Goal: Check status: Check status

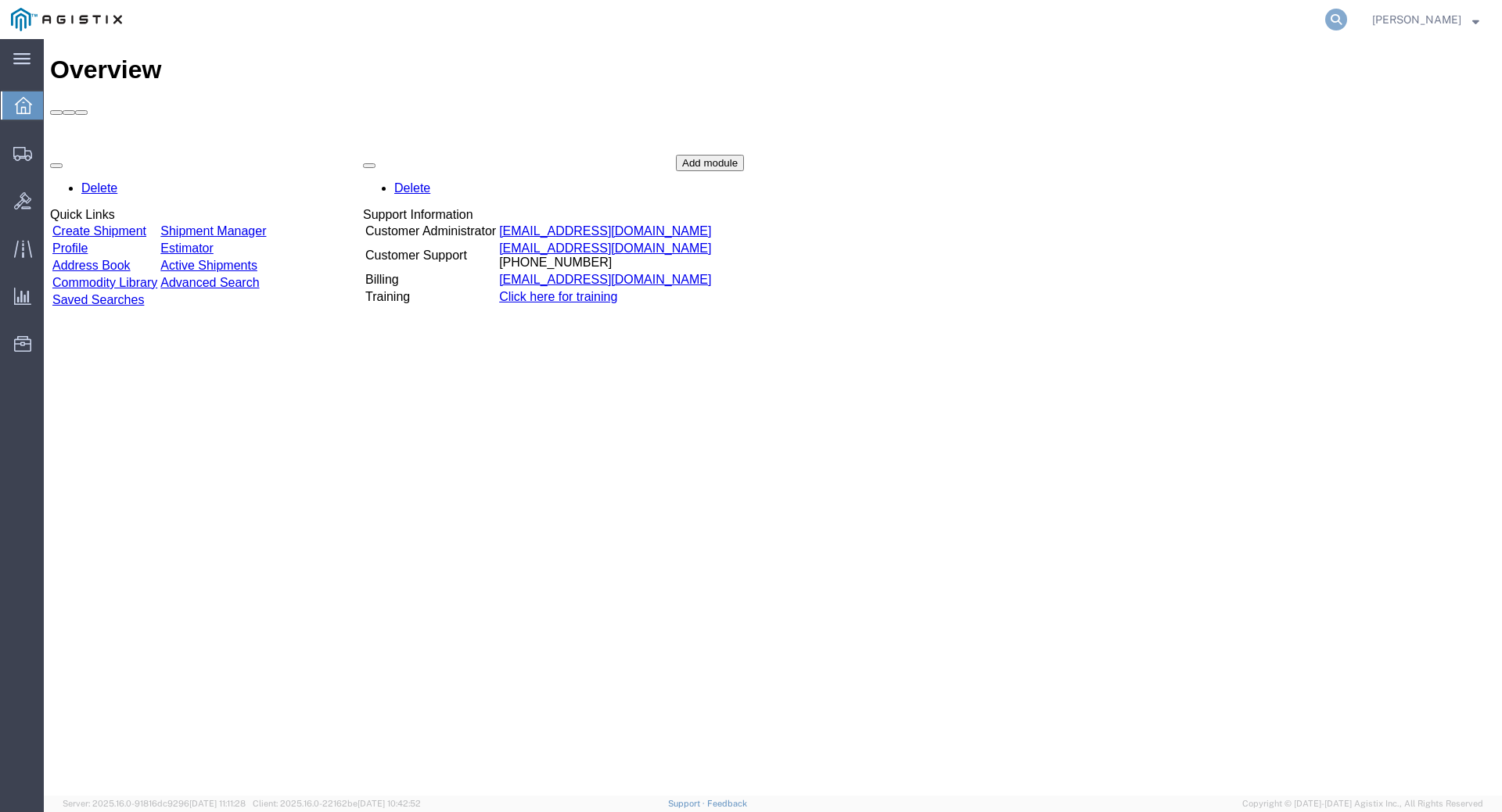
click at [1347, 19] on icon at bounding box center [1336, 20] width 22 height 22
click at [1152, 22] on input "search" at bounding box center [1087, 20] width 475 height 37
type input "391907928904"
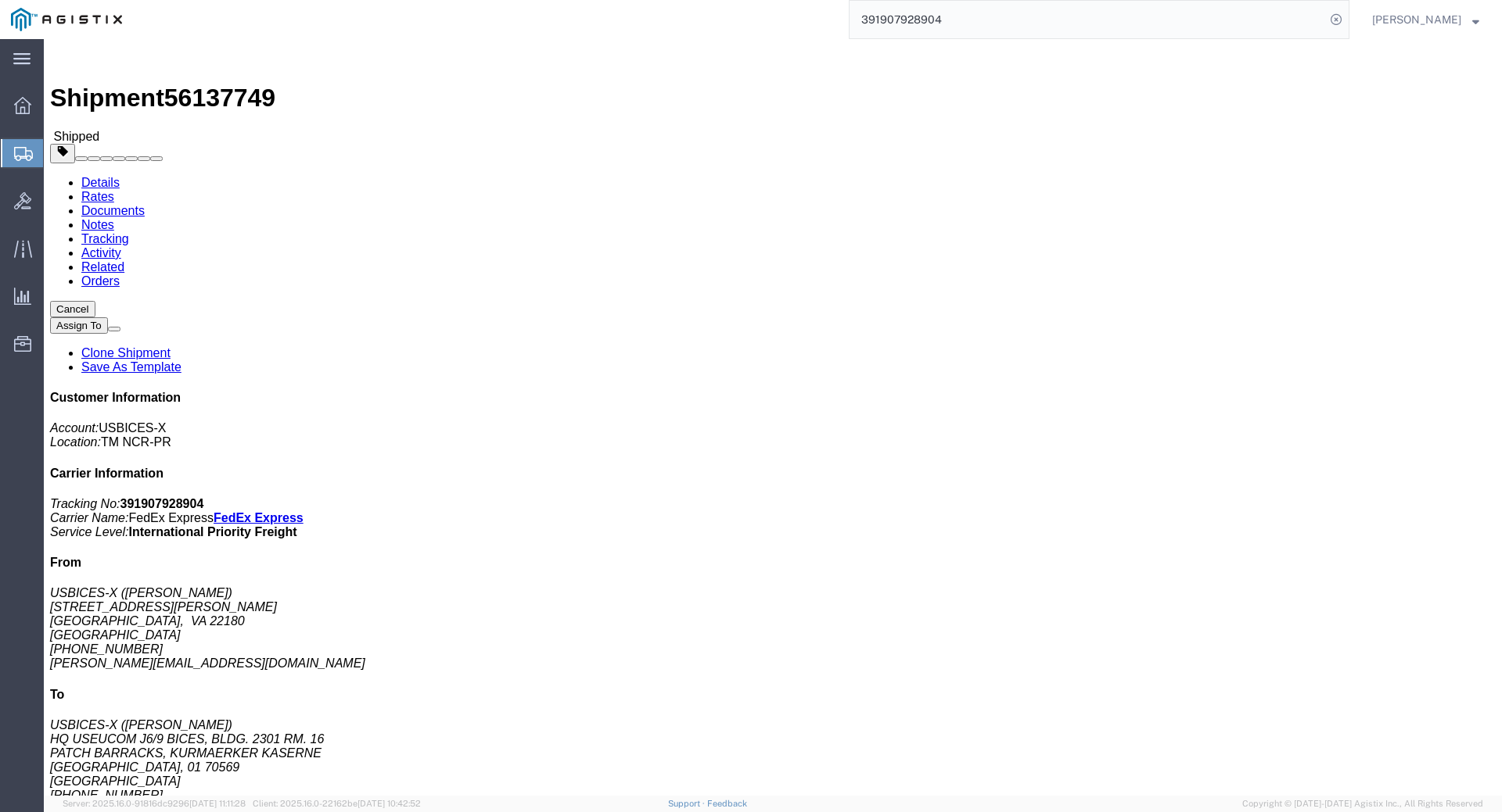
click link "Documents"
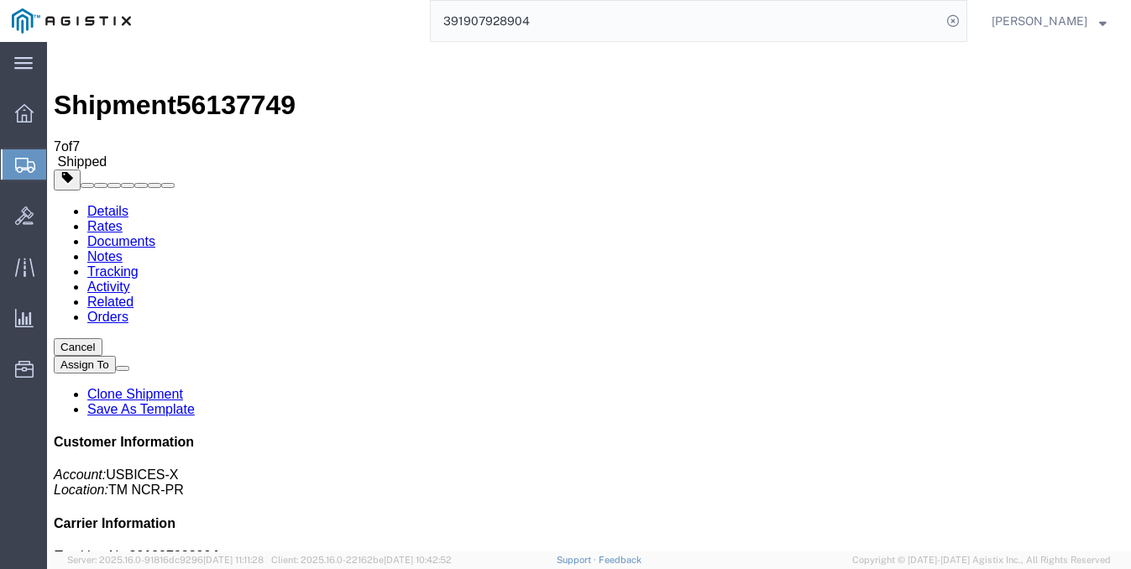
click at [118, 204] on link "Details" at bounding box center [107, 211] width 41 height 14
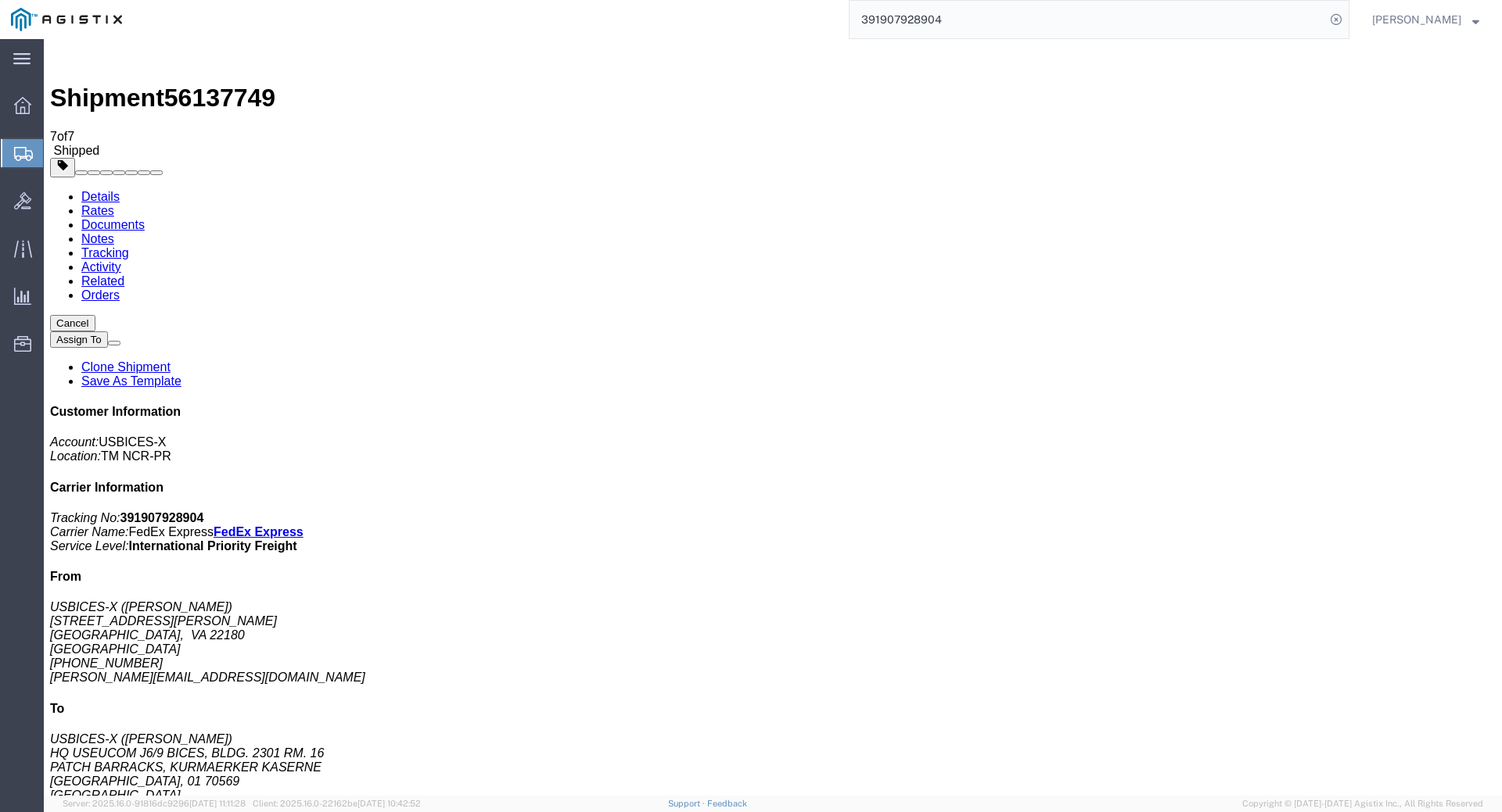
drag, startPoint x: 623, startPoint y: 303, endPoint x: 555, endPoint y: 285, distance: 70.3
click address "USBICES-X ([PERSON_NAME]) HQ USEUCOM J6/9 BICES, BLDG. 2301 RM. 16 PATCH BARRAC…"
click at [1437, 22] on span "[PERSON_NAME]" at bounding box center [1417, 20] width 89 height 17
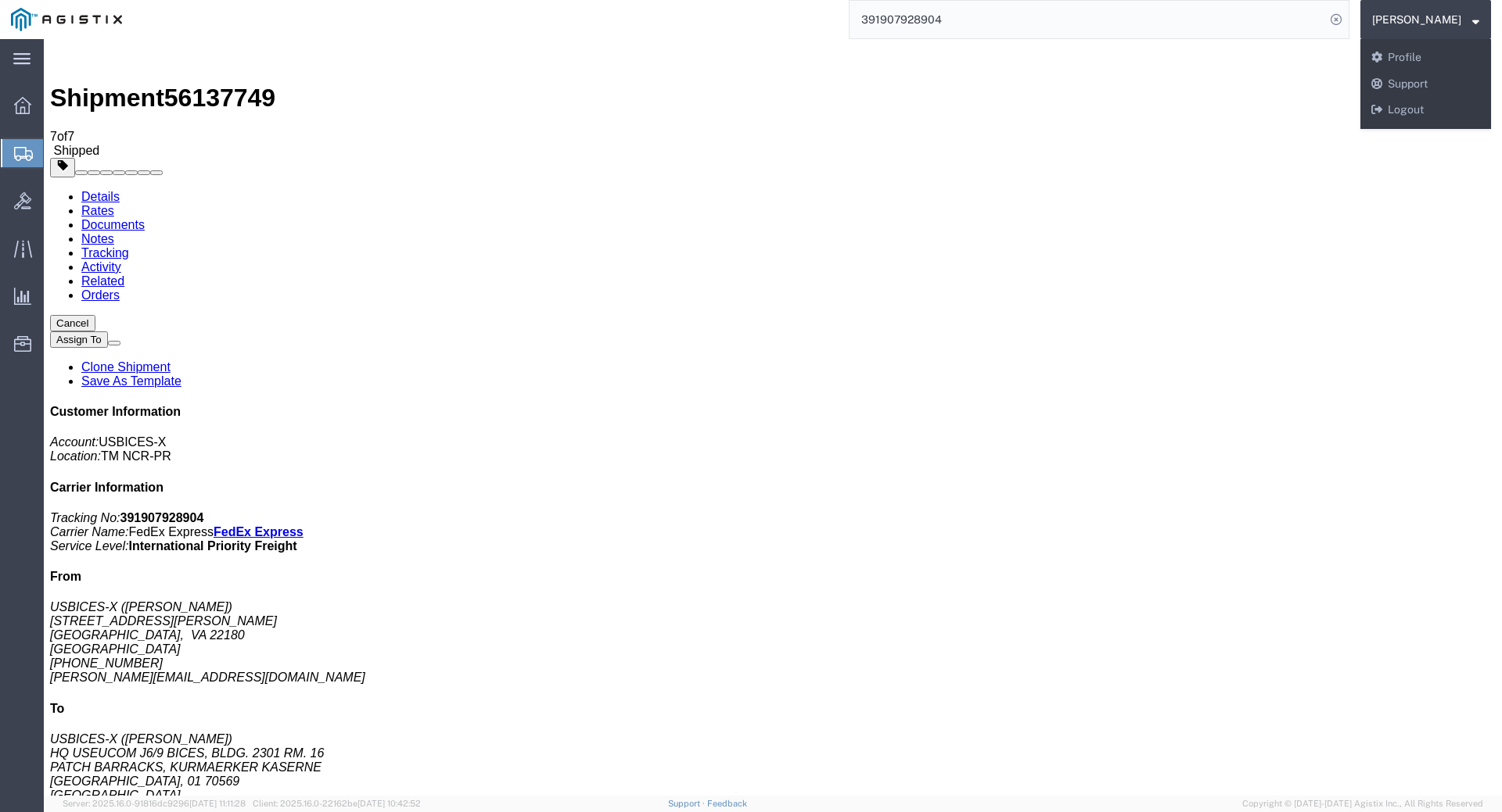
click h4 "Routing & Vehicle Information"
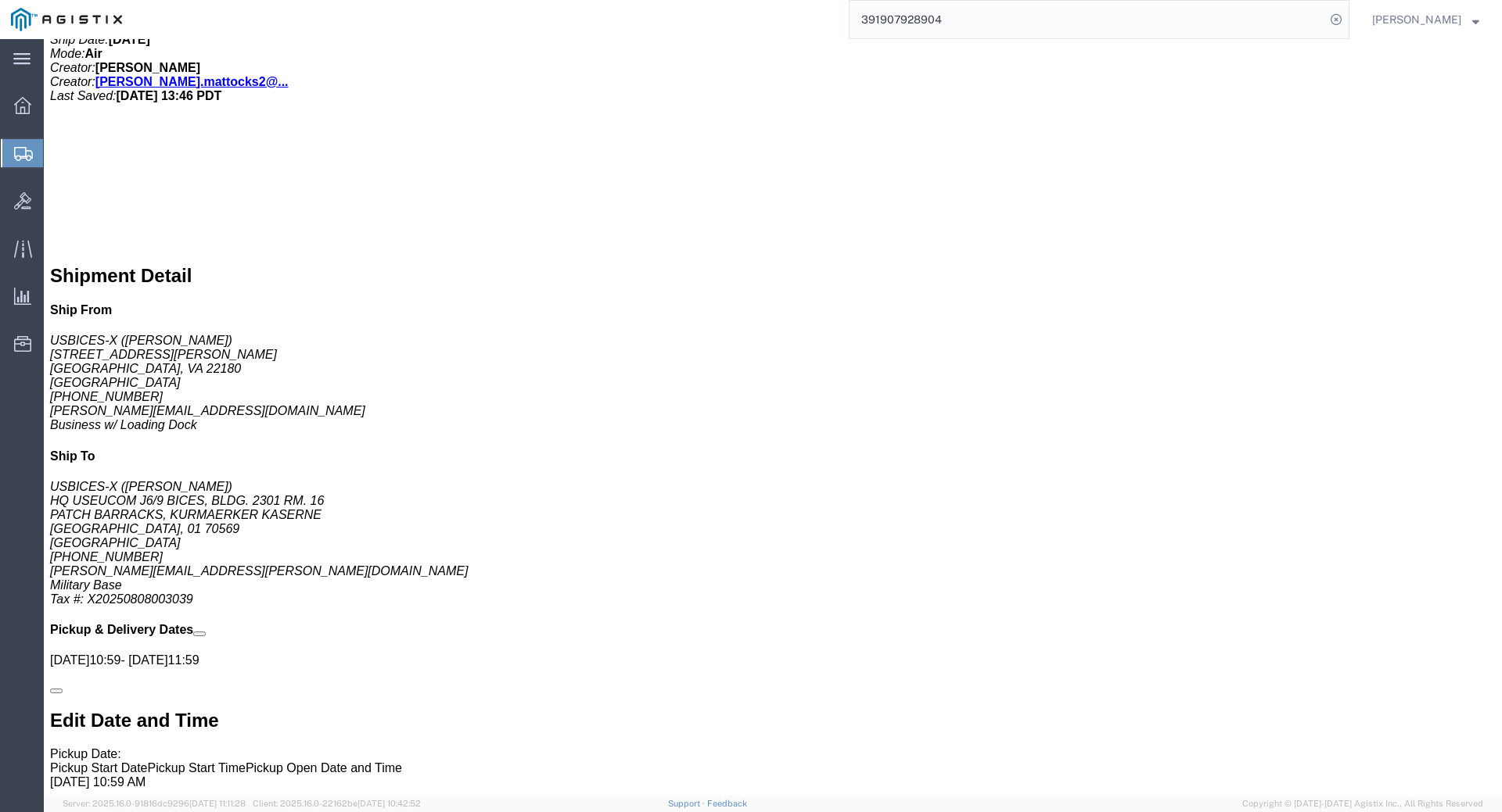
scroll to position [704, 0]
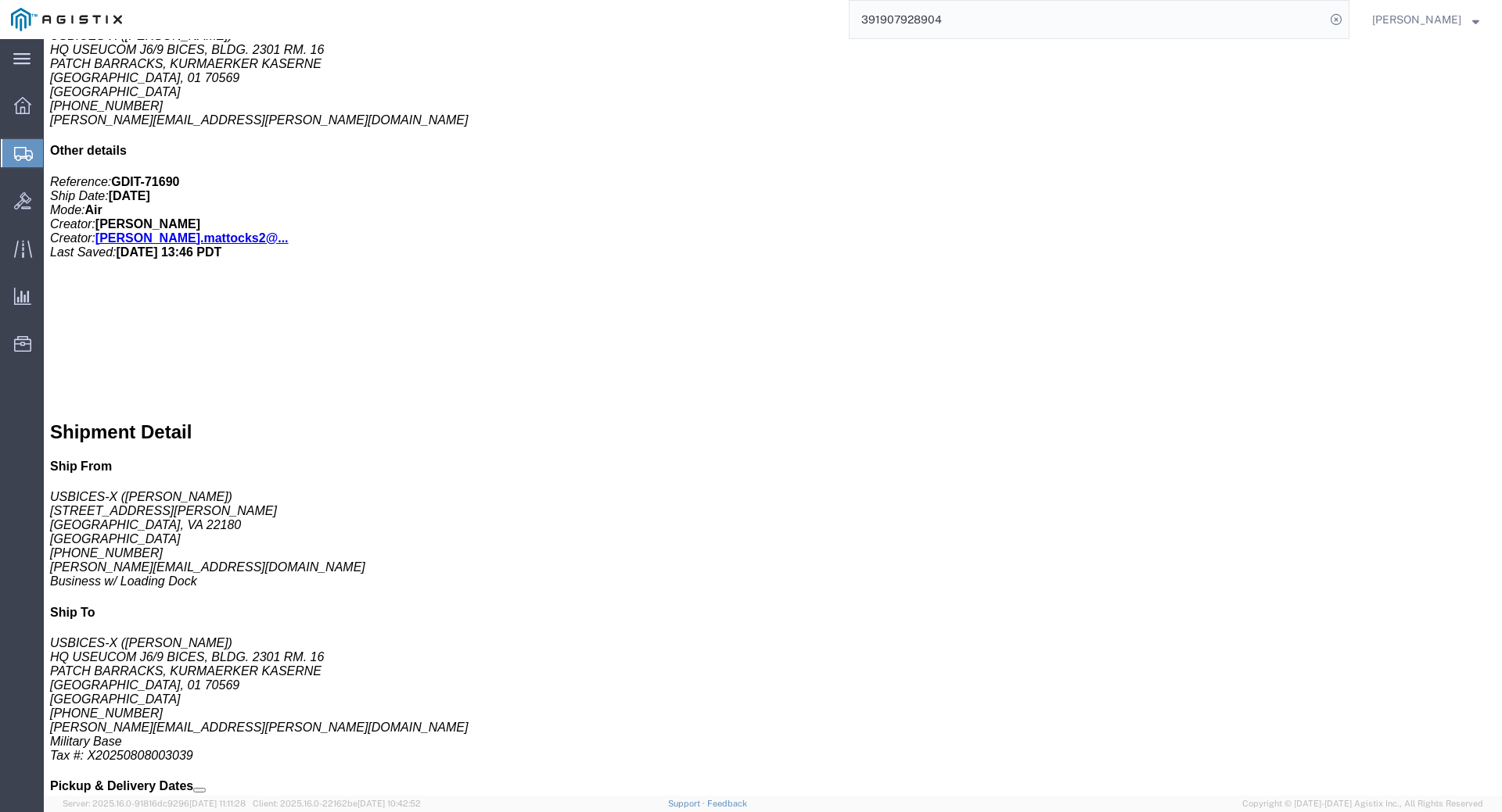
click at [1473, 21] on strong "button" at bounding box center [1476, 20] width 7 height 6
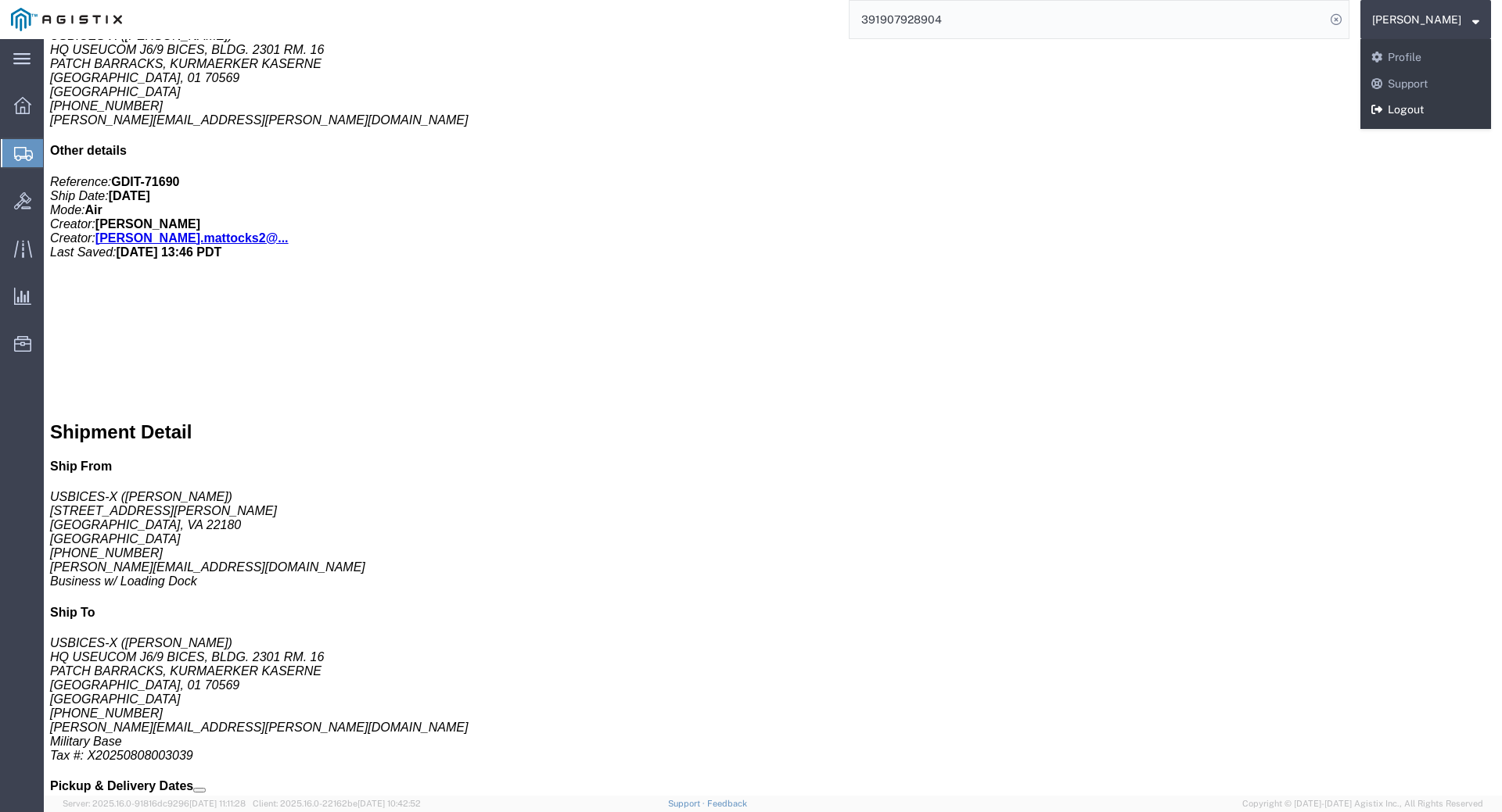
click at [1426, 109] on link "Logout" at bounding box center [1426, 110] width 130 height 27
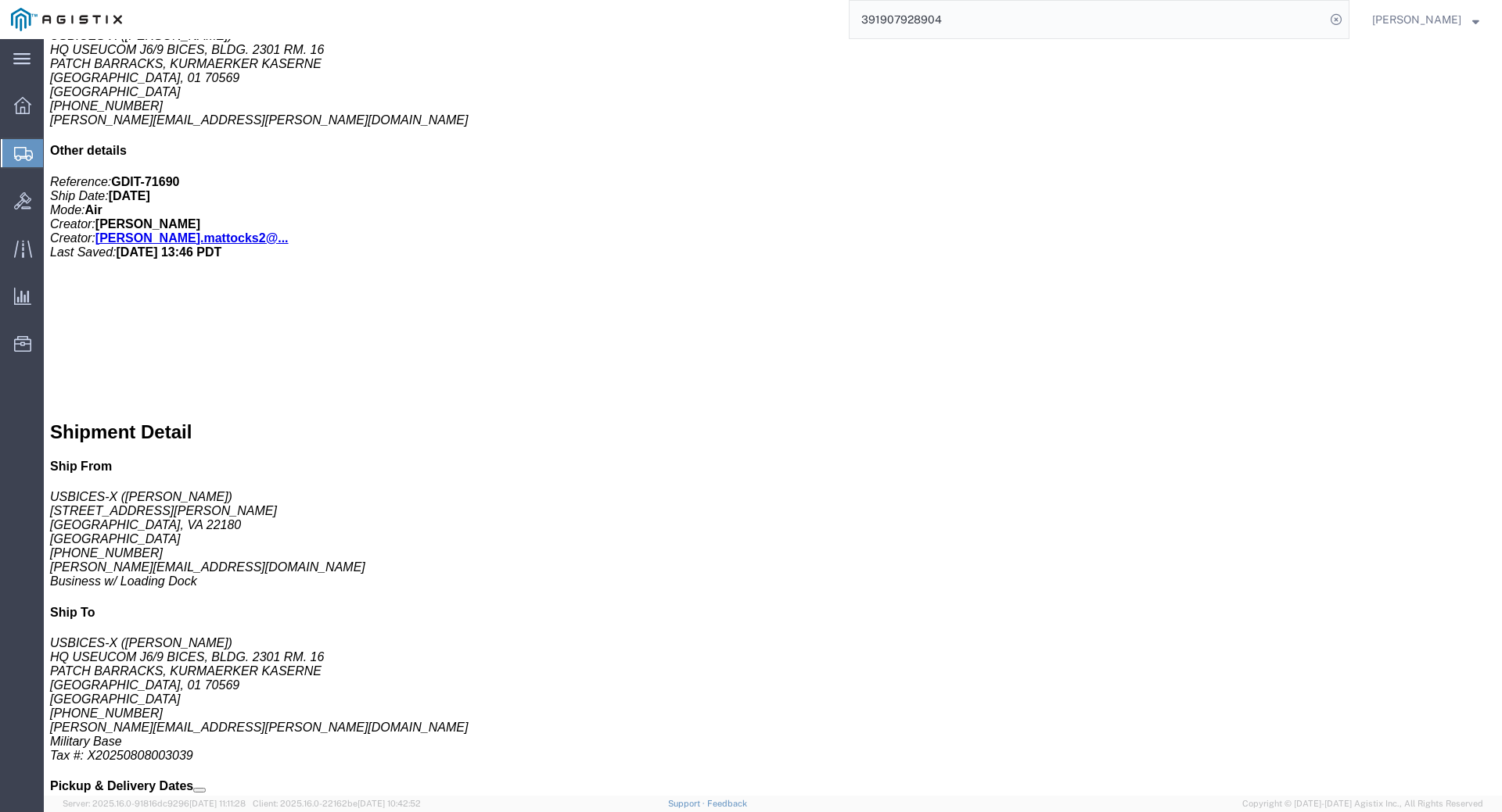
scroll to position [0, 0]
